Goal: Information Seeking & Learning: Learn about a topic

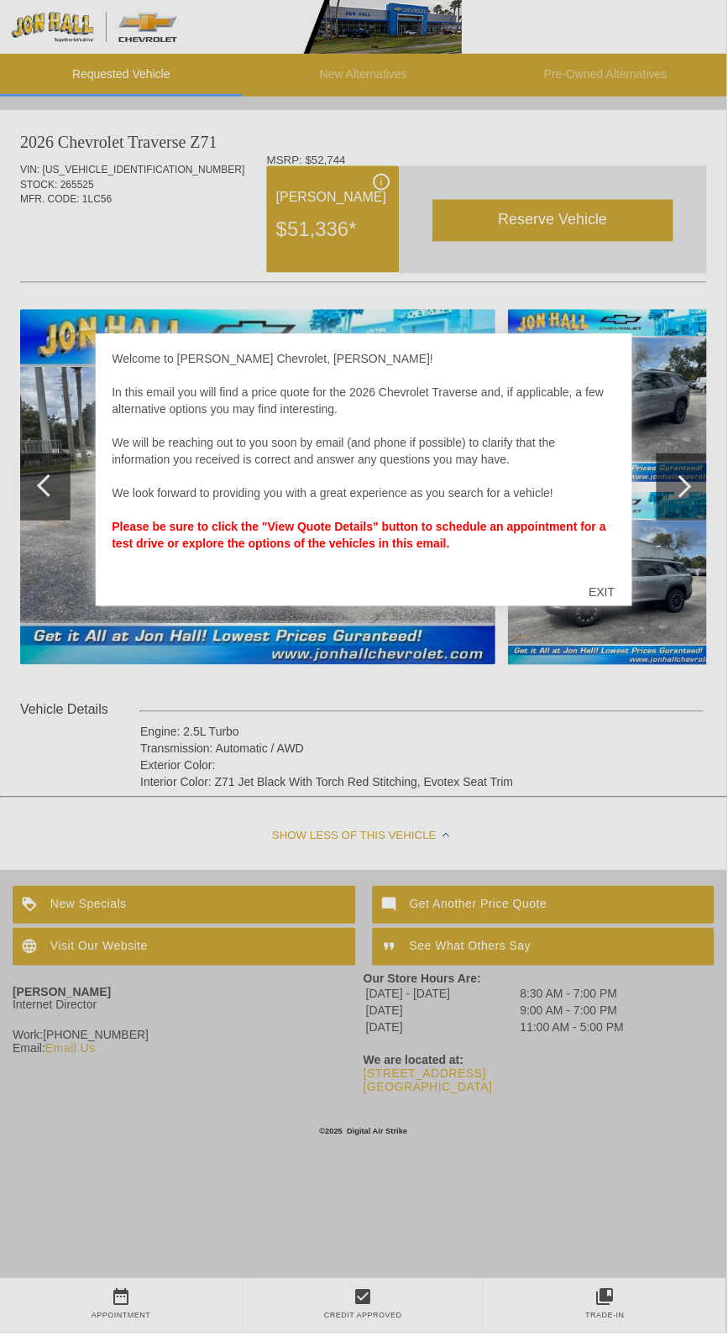
click at [445, 746] on div at bounding box center [364, 668] width 728 height 1336
click at [49, 534] on div at bounding box center [364, 668] width 728 height 1336
click at [607, 367] on div "Welcome to Jon Hall Chevrolet, Randall! In this email you will find a price quo…" at bounding box center [365, 460] width 504 height 218
click at [629, 365] on div "Welcome to Jon Hall Chevrolet, Randall! In this email you will find a price quo…" at bounding box center [365, 470] width 538 height 273
click at [633, 607] on div "EXIT" at bounding box center [603, 593] width 60 height 50
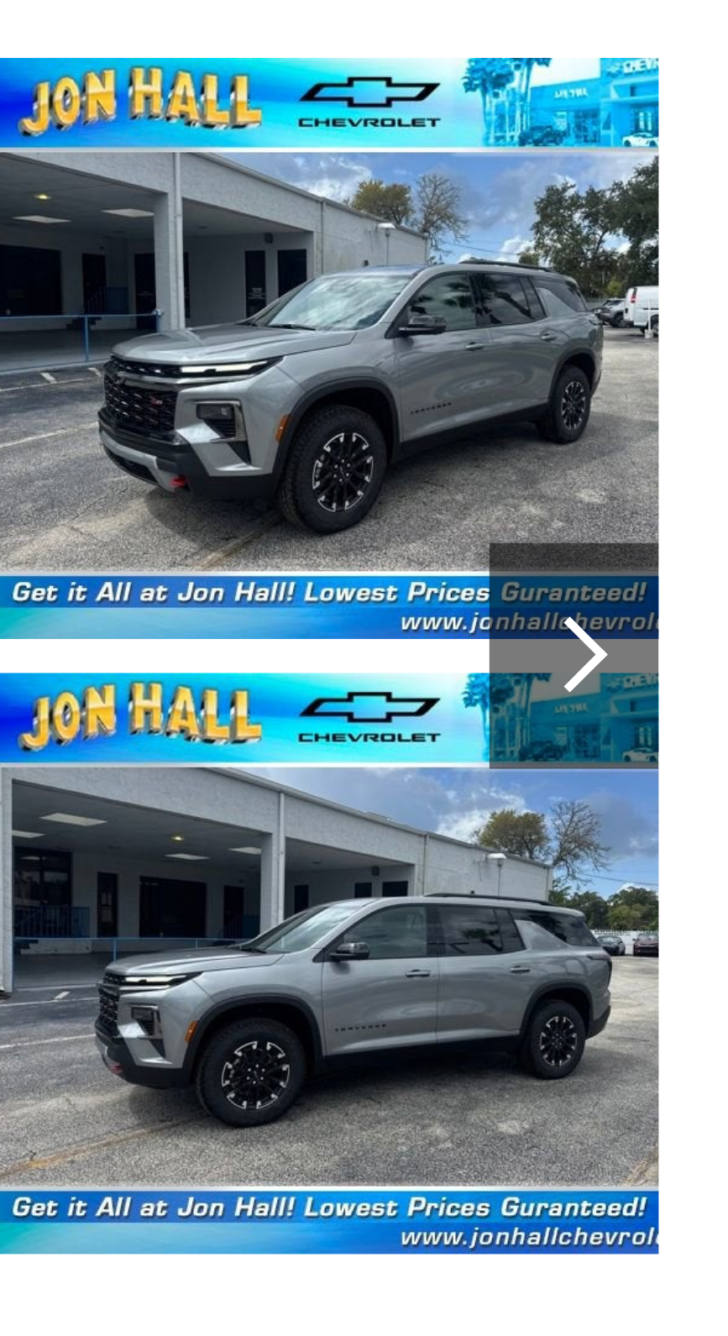
click at [682, 493] on div at bounding box center [681, 487] width 23 height 23
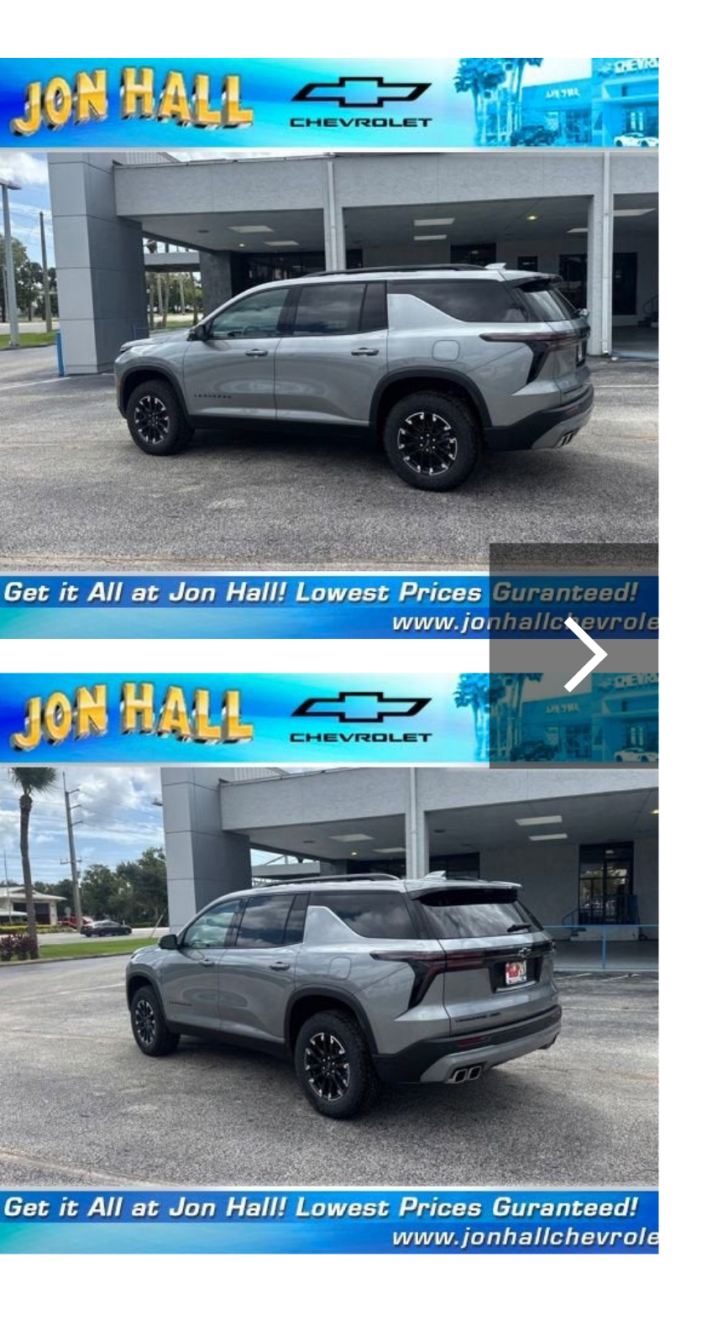
click at [680, 491] on div at bounding box center [681, 487] width 23 height 23
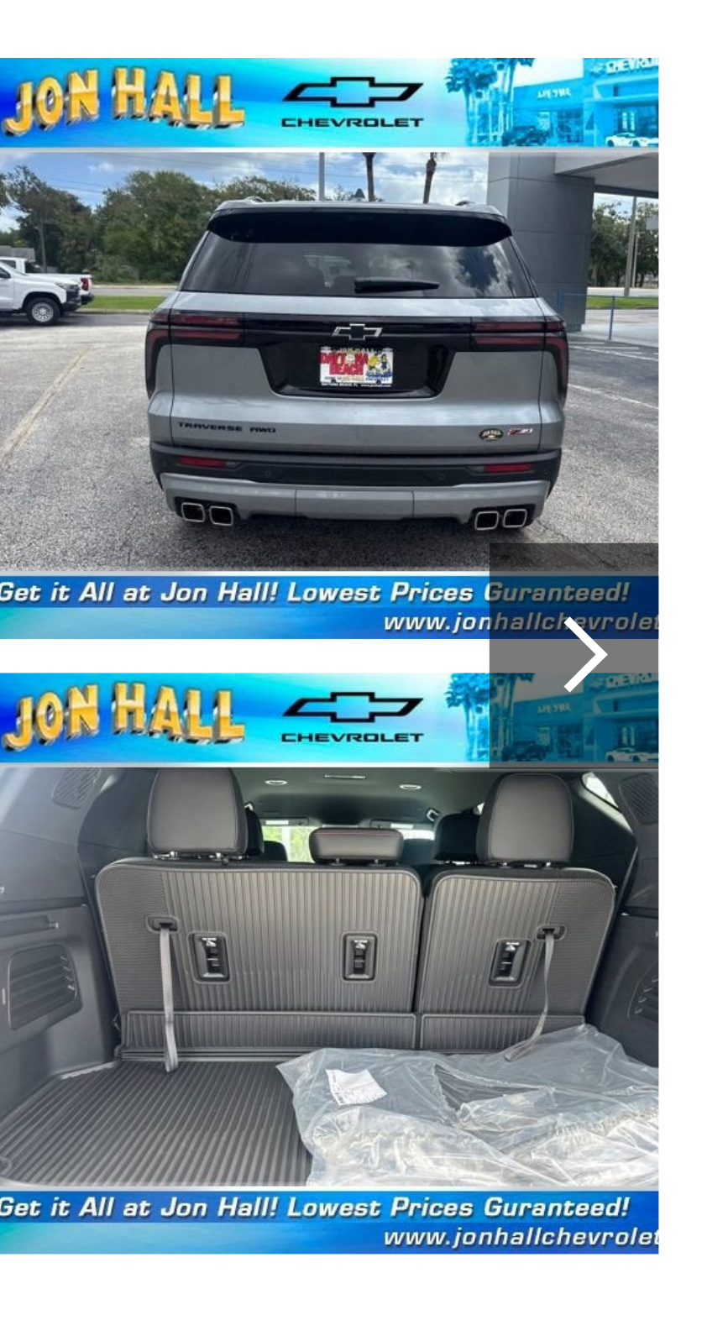
click at [677, 498] on div at bounding box center [683, 487] width 50 height 67
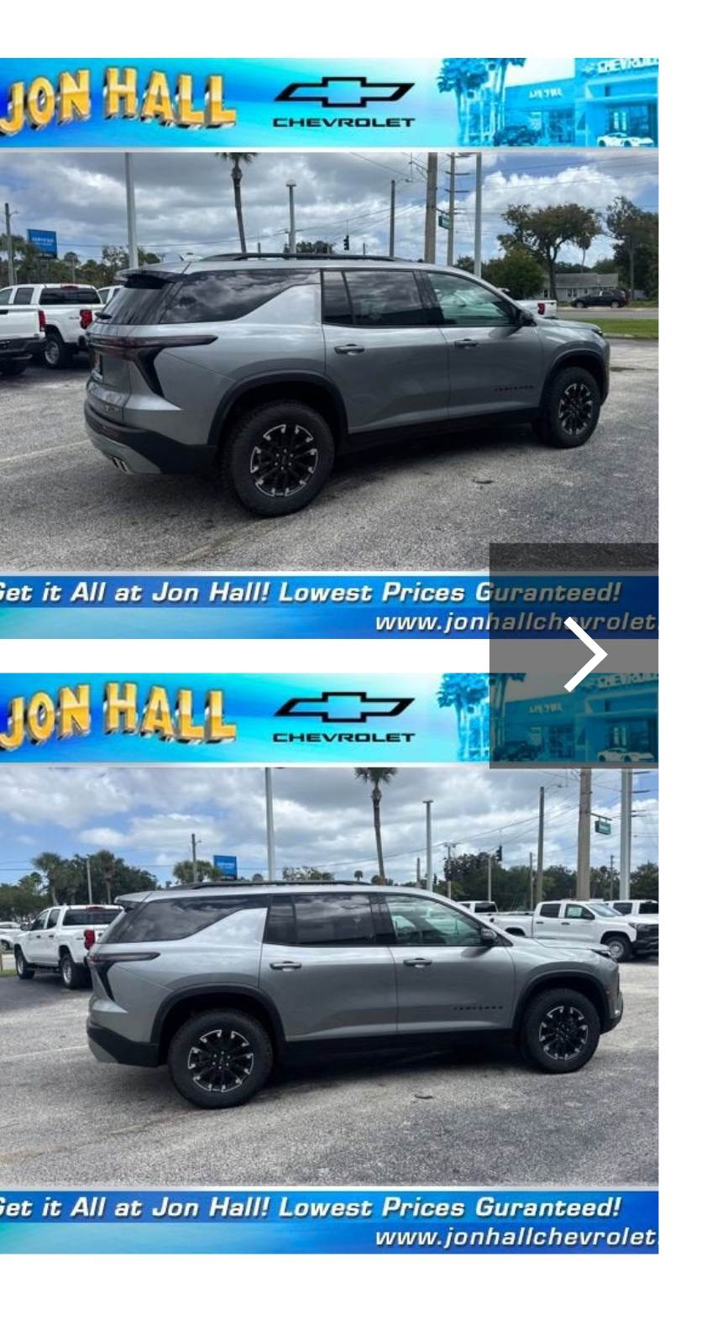
click at [688, 490] on div at bounding box center [681, 487] width 23 height 23
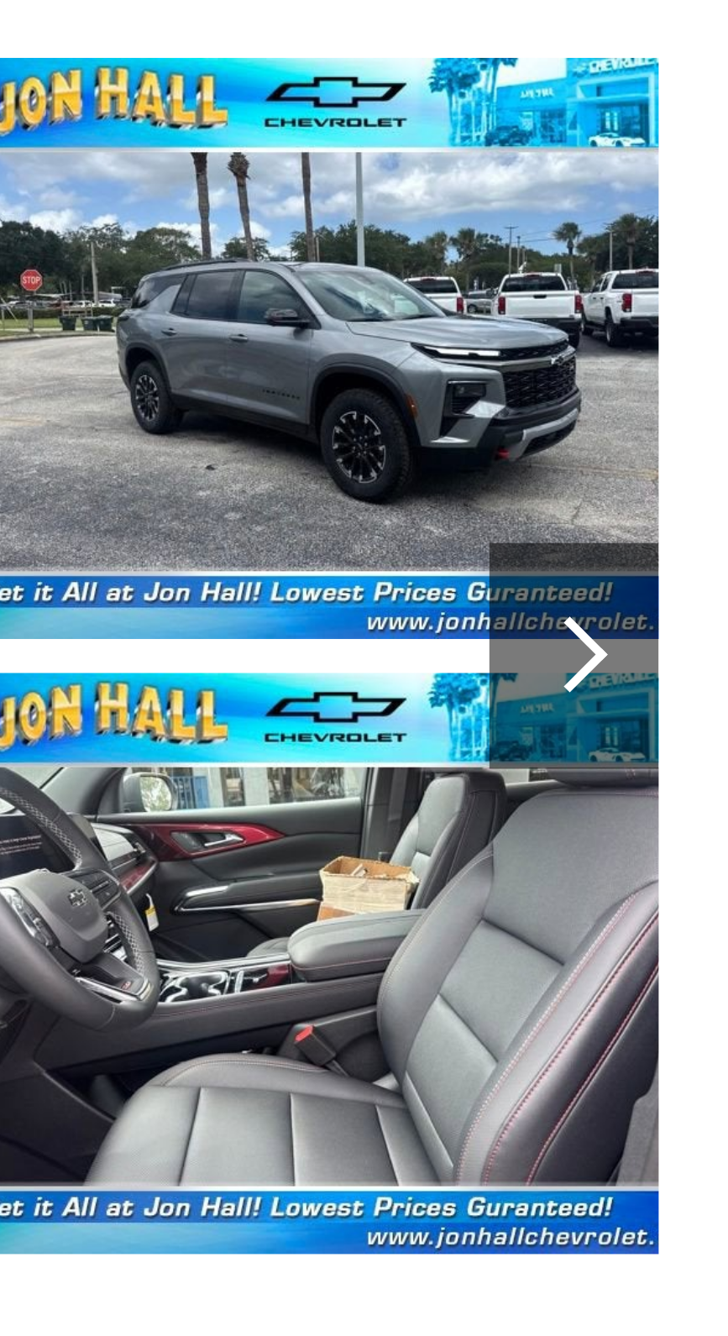
click at [688, 493] on div at bounding box center [683, 487] width 50 height 67
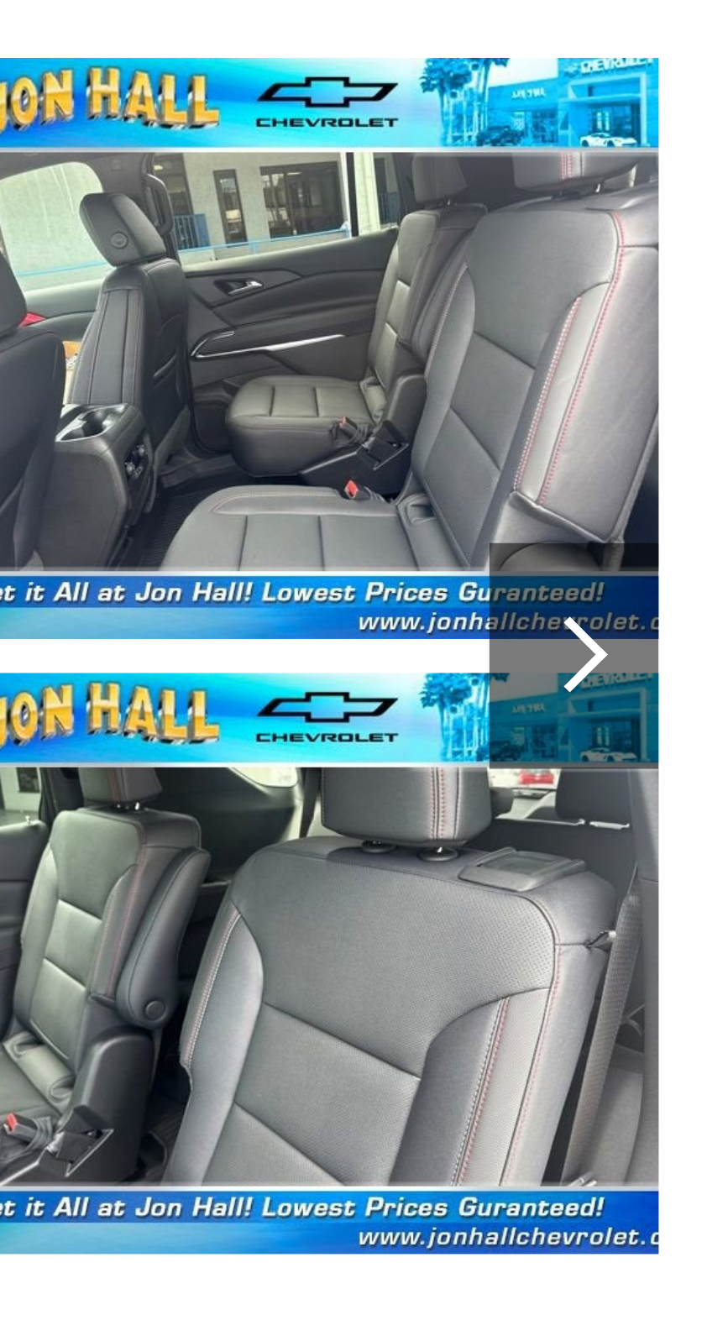
click at [690, 492] on div at bounding box center [683, 487] width 50 height 67
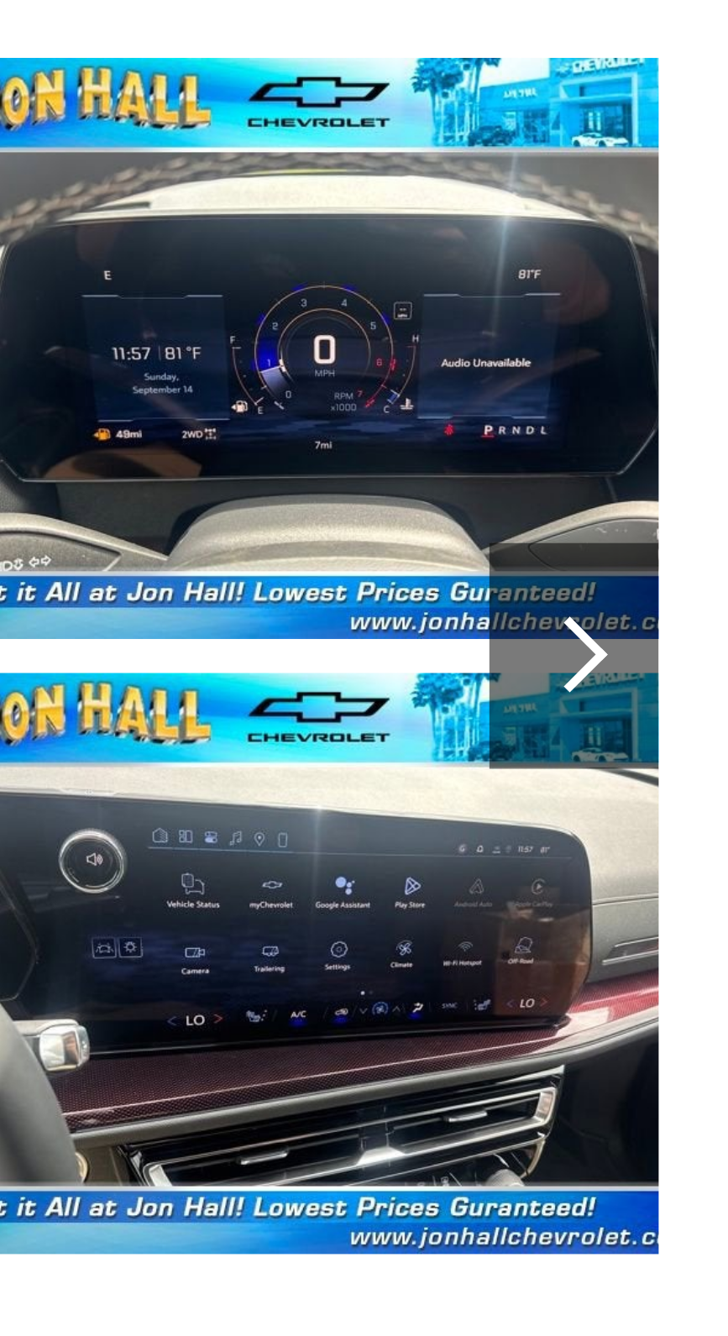
click at [685, 491] on div at bounding box center [681, 487] width 23 height 23
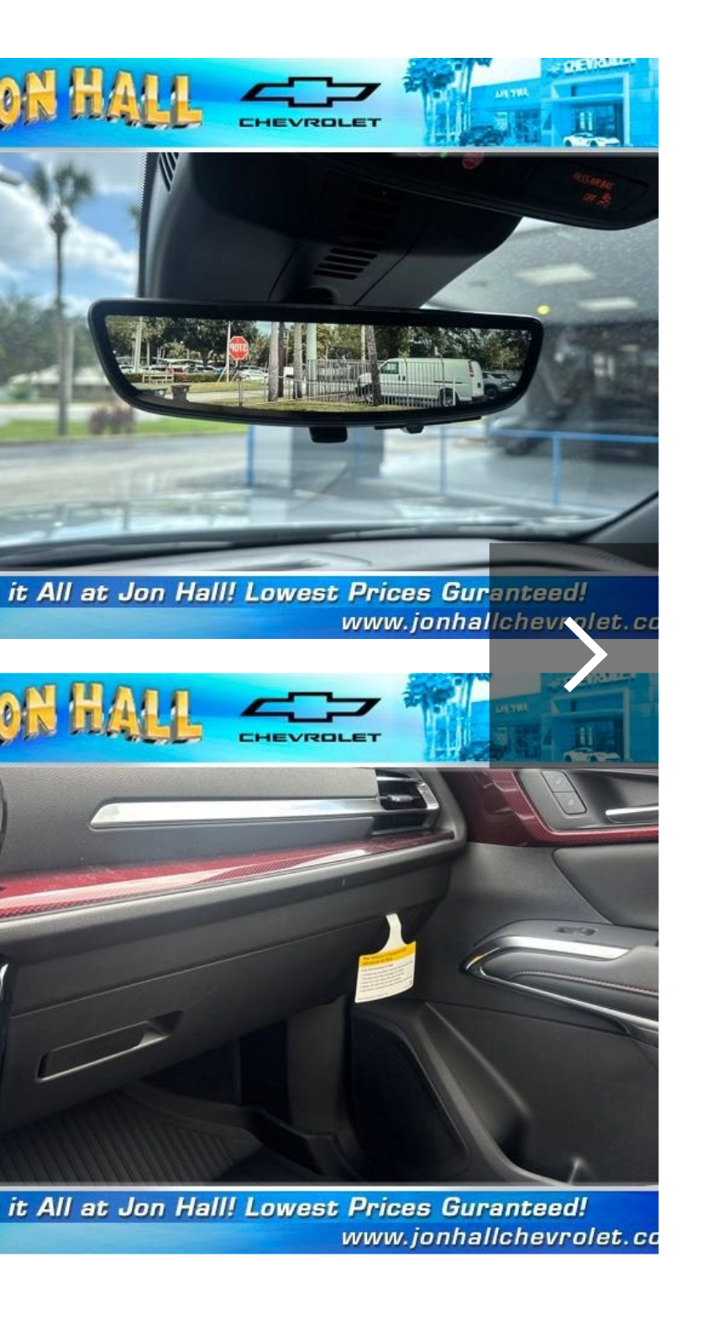
click at [692, 487] on div at bounding box center [683, 487] width 50 height 67
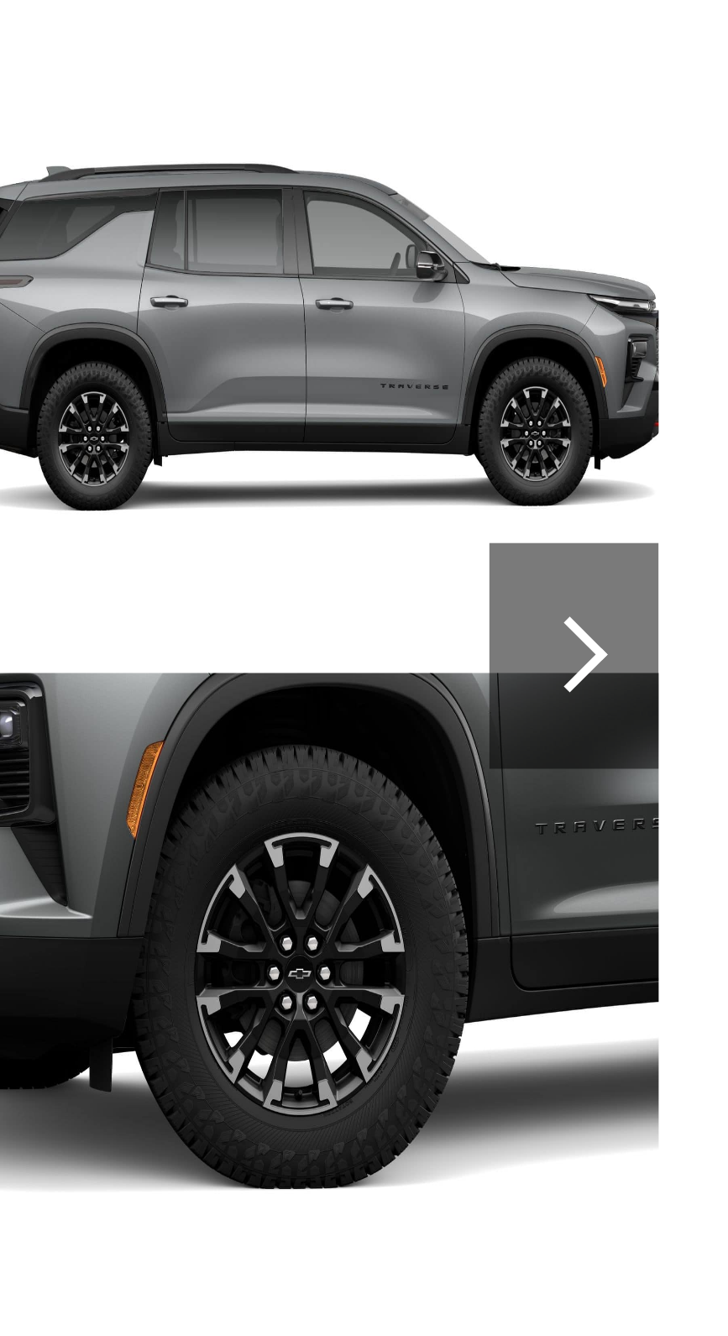
click at [680, 493] on div at bounding box center [681, 487] width 23 height 23
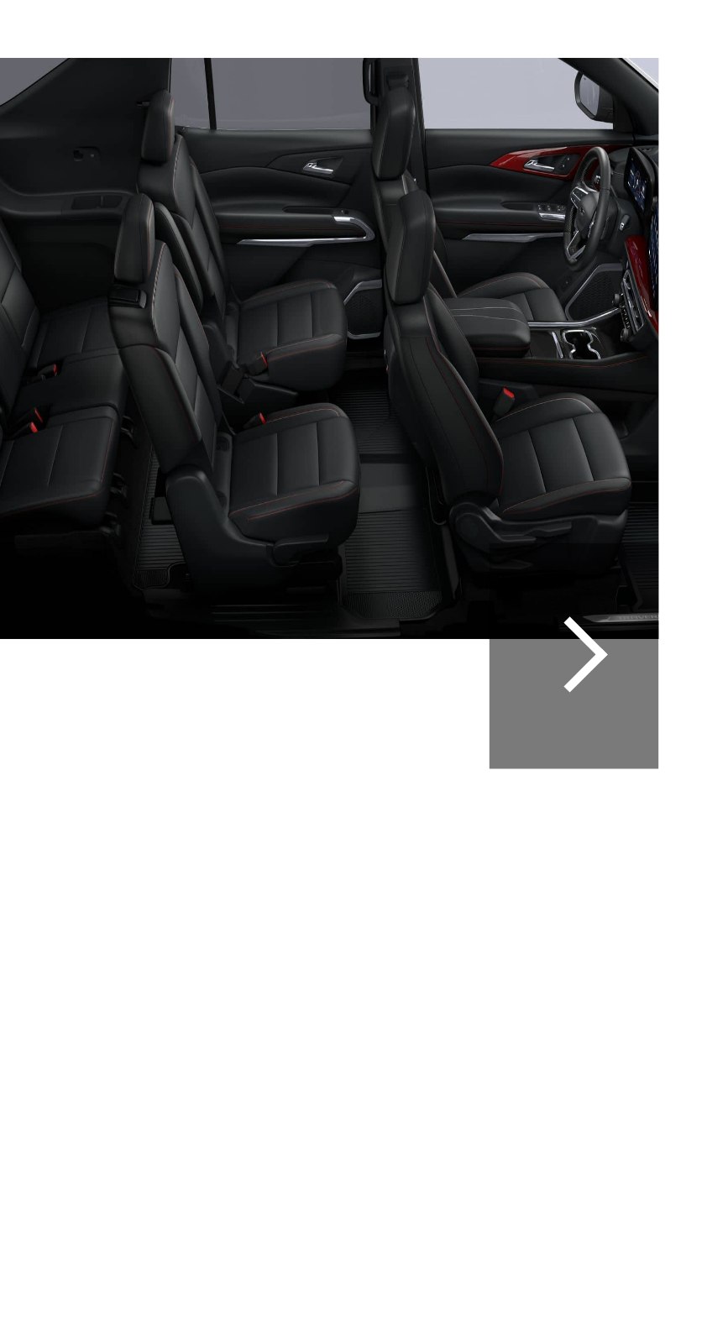
click at [680, 494] on div at bounding box center [681, 487] width 23 height 23
